Goal: Task Accomplishment & Management: Manage account settings

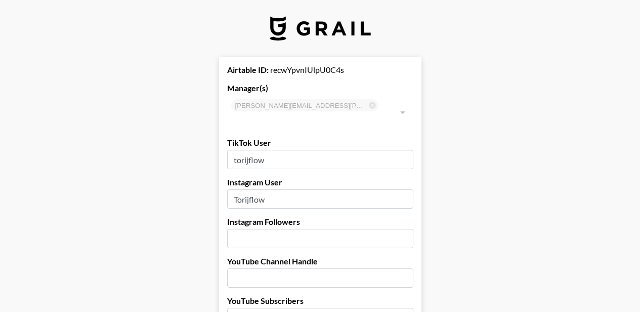
select select "USD"
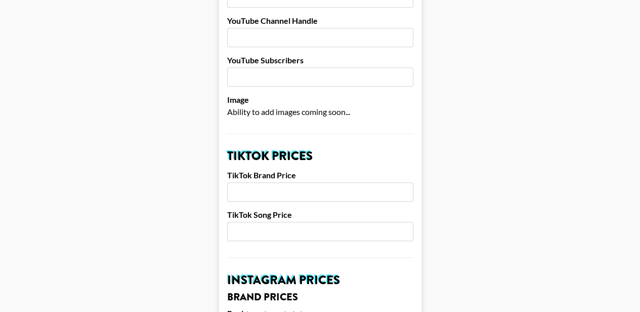
scroll to position [239, 0]
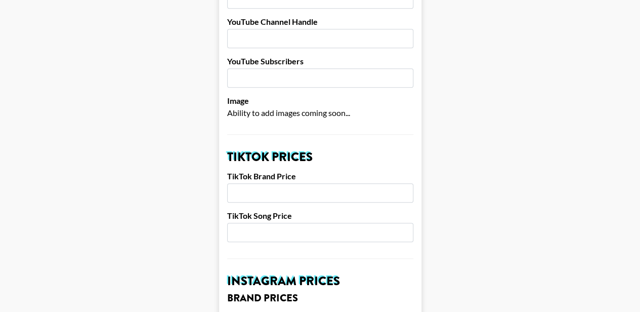
click at [296, 183] on input "number" at bounding box center [320, 192] width 186 height 19
type input "2000"
click at [270, 223] on input "number" at bounding box center [320, 232] width 186 height 19
type input "500"
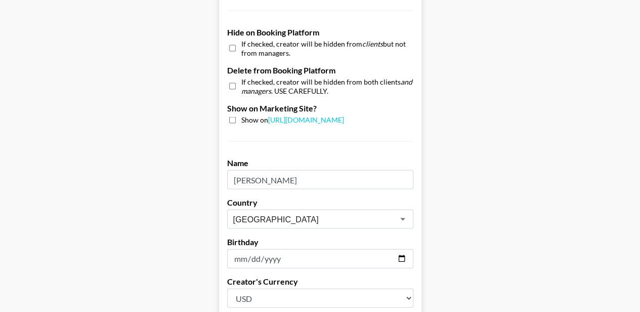
scroll to position [962, 0]
click at [236, 116] on input "checkbox" at bounding box center [232, 119] width 7 height 7
checkbox input "true"
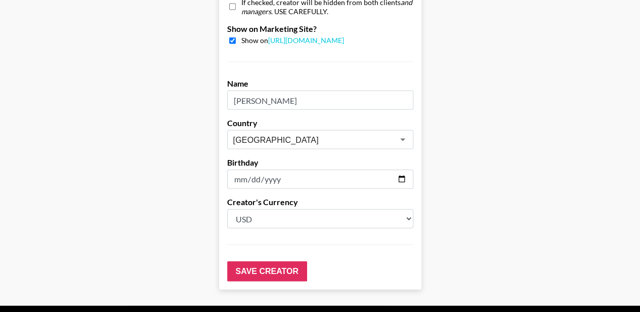
scroll to position [1054, 0]
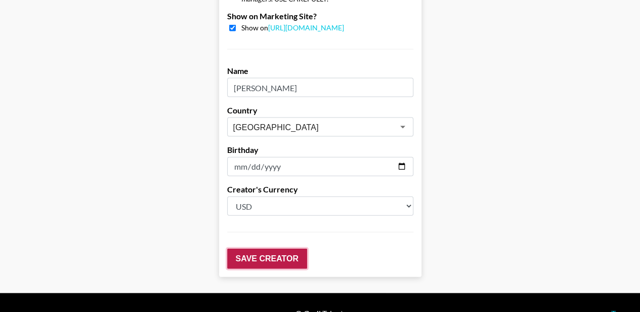
click at [245, 249] on input "Save Creator" at bounding box center [267, 259] width 80 height 20
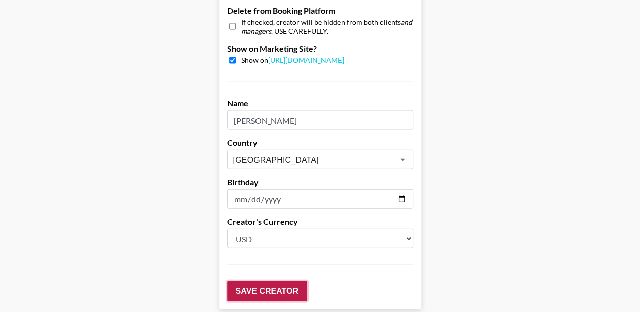
scroll to position [1086, 0]
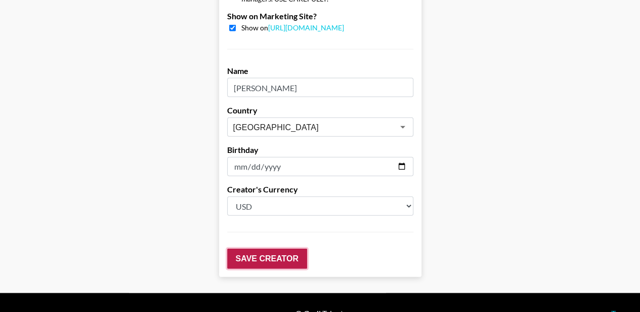
click at [242, 249] on input "Save Creator" at bounding box center [267, 259] width 80 height 20
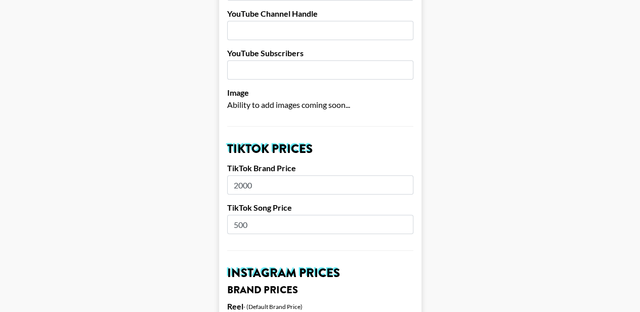
scroll to position [285, 0]
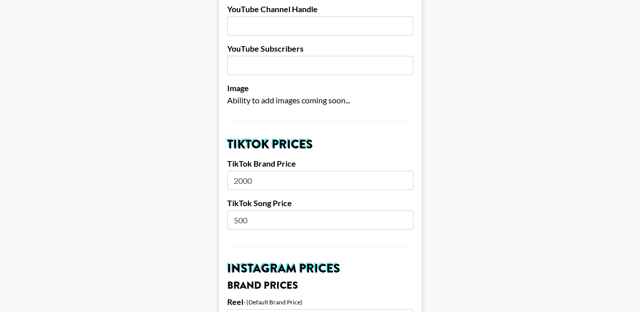
click at [247, 171] on input "2000" at bounding box center [320, 180] width 186 height 19
type input "2500"
click at [239, 210] on input "500" at bounding box center [320, 219] width 186 height 19
type input "300"
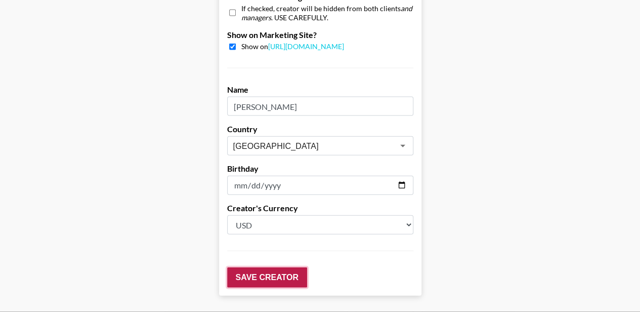
click at [244, 267] on input "Save Creator" at bounding box center [267, 277] width 80 height 20
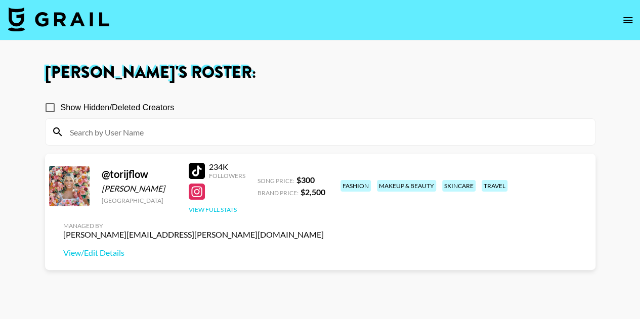
click at [194, 209] on button "View Full Stats" at bounding box center [213, 210] width 48 height 8
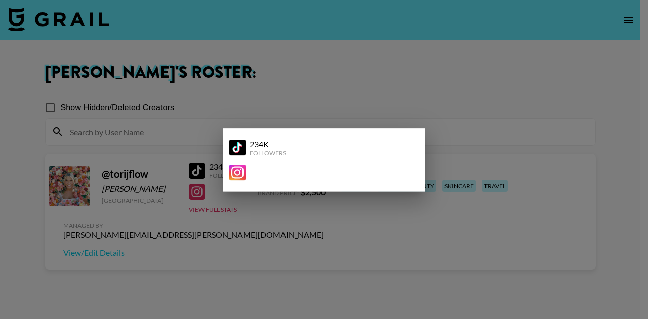
click at [252, 234] on div at bounding box center [324, 159] width 648 height 319
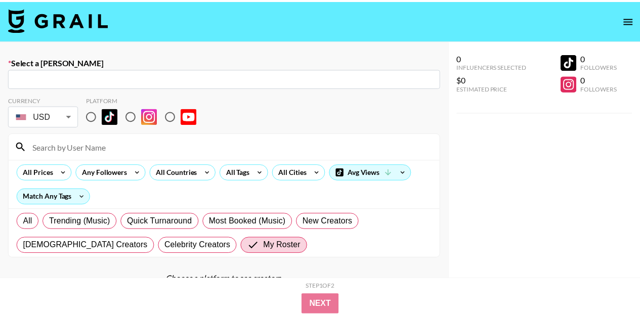
scroll to position [71, 0]
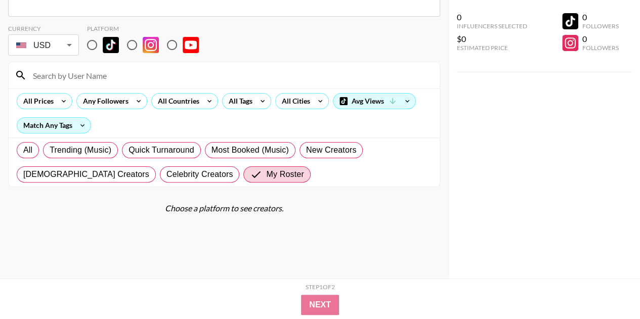
click at [89, 50] on input "radio" at bounding box center [92, 44] width 21 height 21
radio input "true"
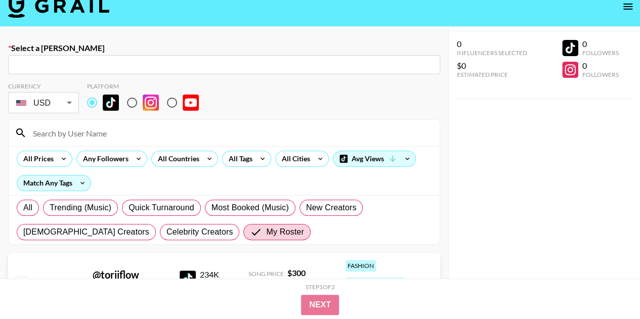
scroll to position [0, 0]
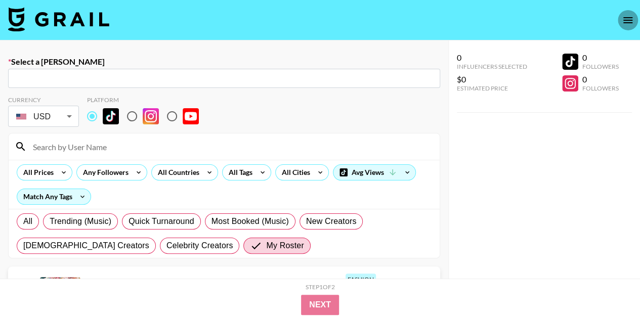
click at [626, 19] on icon "open drawer" at bounding box center [628, 20] width 12 height 12
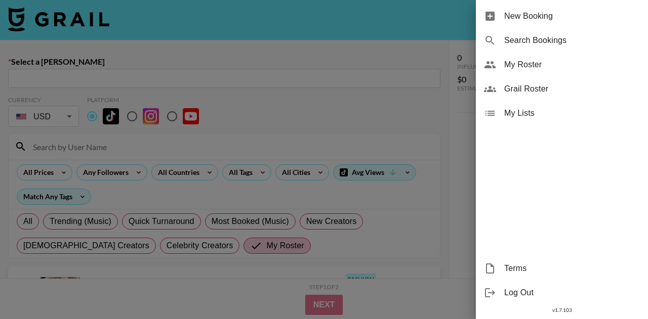
click at [518, 68] on span "My Roster" at bounding box center [572, 65] width 136 height 12
